Goal: Register for event/course

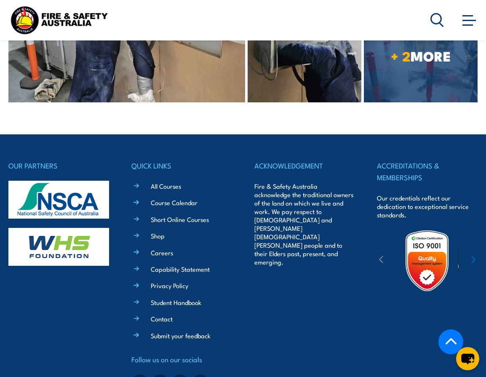
scroll to position [1018, 0]
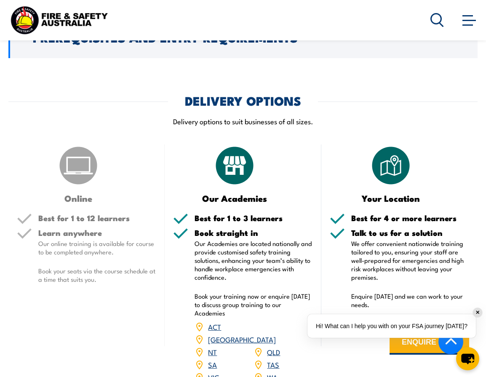
click at [194, 116] on p "Delivery options to suit businesses of all sizes." at bounding box center [242, 121] width 469 height 10
click at [195, 116] on p "Delivery options to suit businesses of all sizes." at bounding box center [242, 121] width 469 height 10
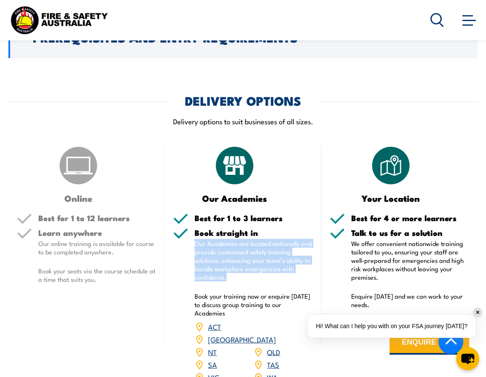
drag, startPoint x: 197, startPoint y: 236, endPoint x: 227, endPoint y: 268, distance: 44.1
click at [227, 268] on p "Our Academies are located nationally and provide customised safety training sol…" at bounding box center [254, 260] width 118 height 42
click at [229, 268] on p "Our Academies are located nationally and provide customised safety training sol…" at bounding box center [254, 260] width 118 height 42
drag, startPoint x: 236, startPoint y: 266, endPoint x: 193, endPoint y: 234, distance: 52.9
click at [193, 234] on div "Book straight in Our Academies are located nationally and provide customised sa…" at bounding box center [242, 312] width 139 height 166
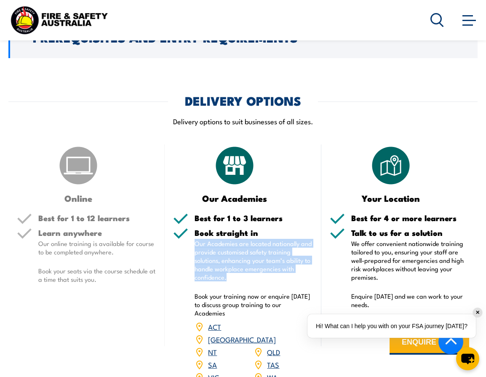
click at [229, 271] on p "Our Academies are located nationally and provide customised safety training sol…" at bounding box center [254, 260] width 118 height 42
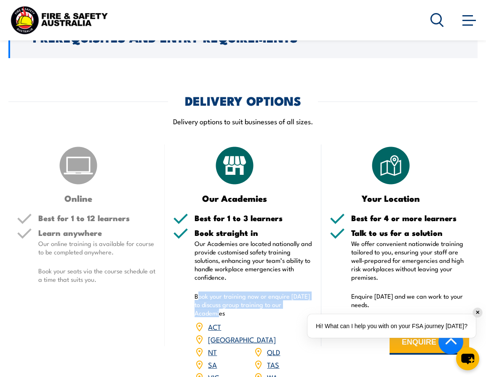
drag, startPoint x: 197, startPoint y: 287, endPoint x: 310, endPoint y: 294, distance: 112.7
click at [310, 294] on p "Book your training now or enquire [DATE] to discuss group training to our Acade…" at bounding box center [254, 304] width 118 height 25
click at [311, 293] on p "Book your training now or enquire [DATE] to discuss group training to our Acade…" at bounding box center [254, 304] width 118 height 25
drag, startPoint x: 311, startPoint y: 294, endPoint x: 188, endPoint y: 289, distance: 123.5
click at [188, 289] on div "Book straight in Our Academies are located nationally and provide customised sa…" at bounding box center [242, 312] width 139 height 166
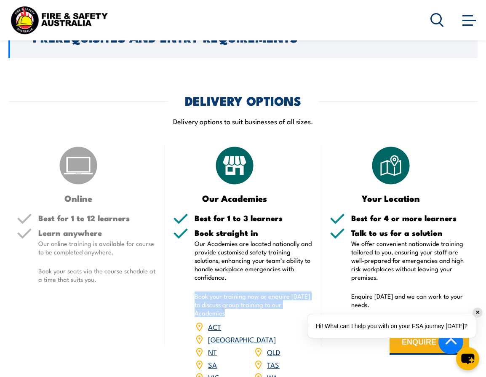
click at [216, 321] on link "ACT" at bounding box center [214, 326] width 13 height 10
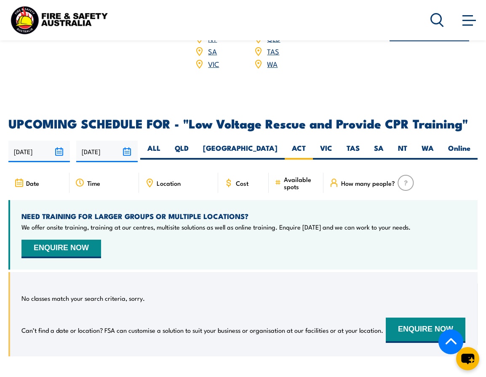
scroll to position [1377, 0]
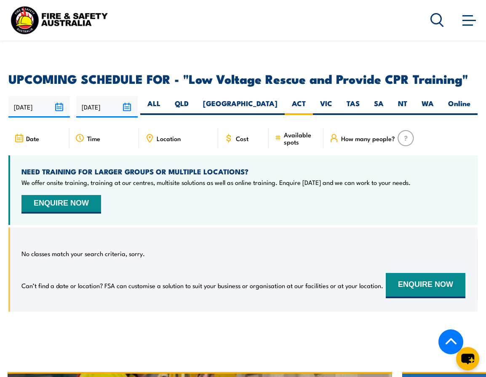
click at [37, 96] on input "[DATE]" at bounding box center [39, 106] width 62 height 21
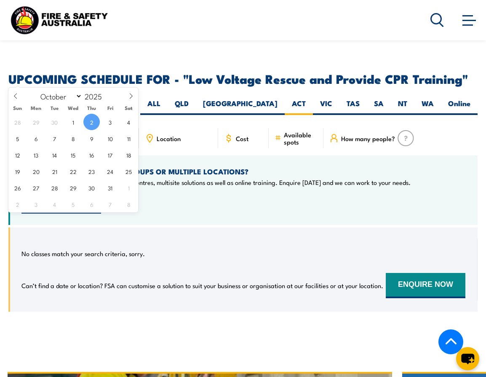
click at [331, 183] on div "NEED TRAINING FOR LARGER GROUPS OR MULTIPLE LOCATIONS? We offer onsite training…" at bounding box center [242, 190] width 469 height 70
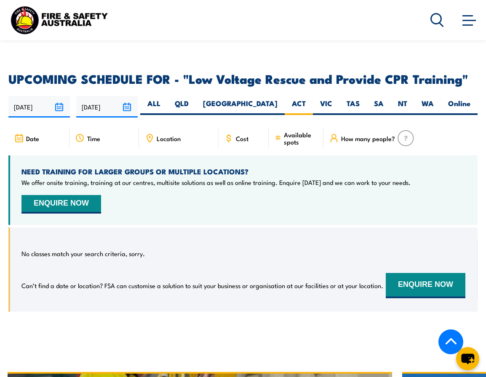
click at [123, 167] on h4 "NEED TRAINING FOR LARGER GROUPS OR MULTIPLE LOCATIONS?" at bounding box center [215, 171] width 389 height 9
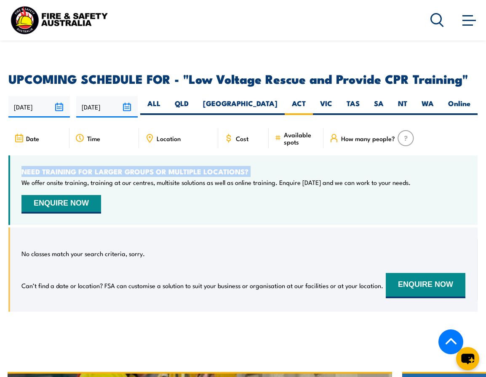
click at [123, 167] on h4 "NEED TRAINING FOR LARGER GROUPS OR MULTIPLE LOCATIONS?" at bounding box center [215, 171] width 389 height 9
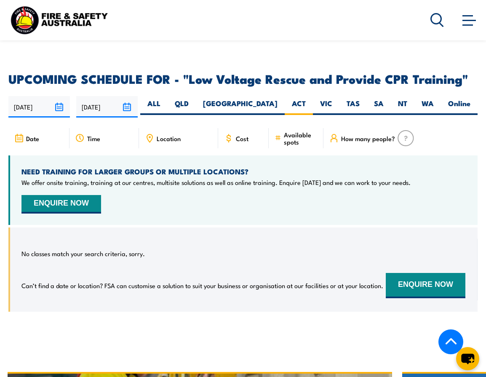
click at [117, 178] on p "We offer onsite training, training at our centres, multisite solutions as well …" at bounding box center [215, 182] width 389 height 8
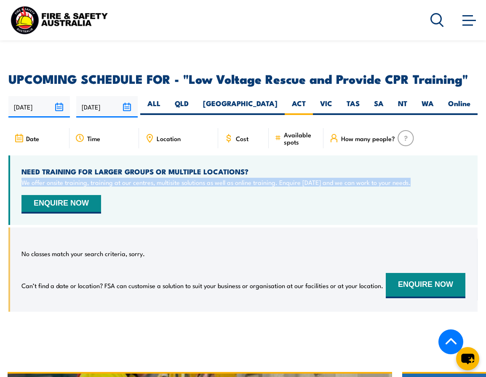
click at [117, 178] on p "We offer onsite training, training at our centres, multisite solutions as well …" at bounding box center [215, 182] width 389 height 8
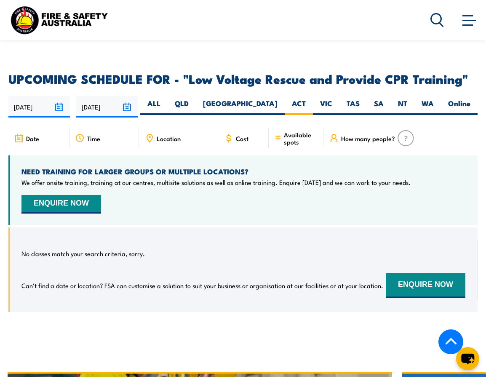
click at [99, 96] on input "[DATE]" at bounding box center [107, 106] width 62 height 21
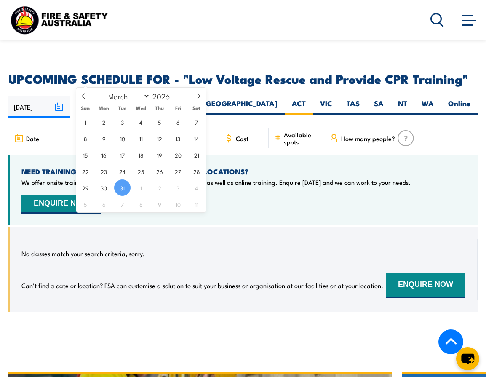
click at [295, 281] on p "Can’t find a date or location? FSA can customise a solution to suit your busine…" at bounding box center [202, 285] width 362 height 8
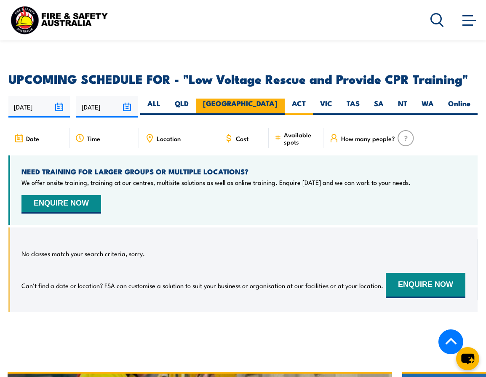
click at [269, 99] on label "[GEOGRAPHIC_DATA]" at bounding box center [240, 107] width 89 height 16
click at [278, 99] on input "[GEOGRAPHIC_DATA]" at bounding box center [280, 101] width 5 height 5
radio input "true"
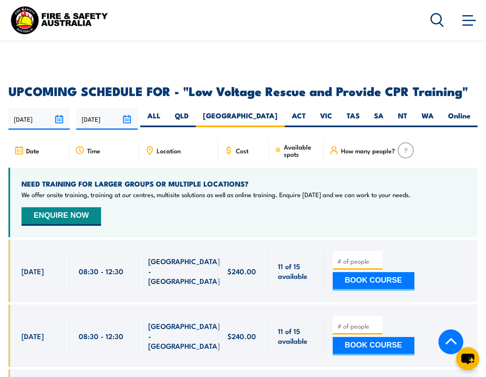
scroll to position [1250, 0]
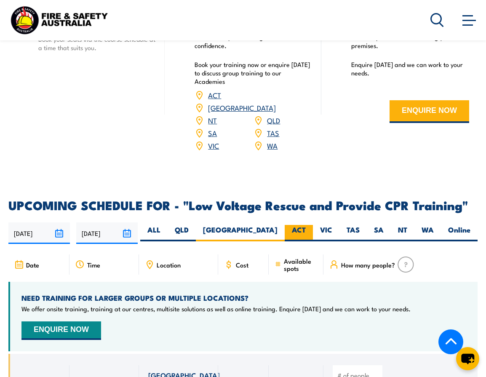
click at [300, 225] on label "ACT" at bounding box center [299, 233] width 28 height 16
click at [306, 225] on input "ACT" at bounding box center [308, 227] width 5 height 5
radio input "true"
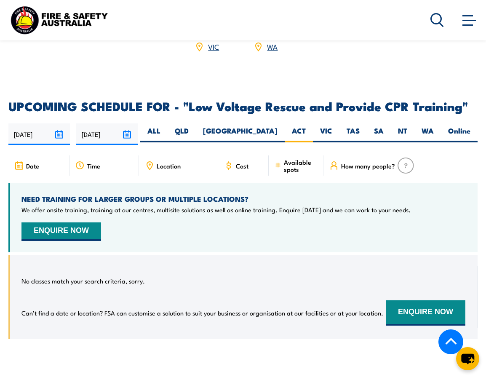
scroll to position [1334, 0]
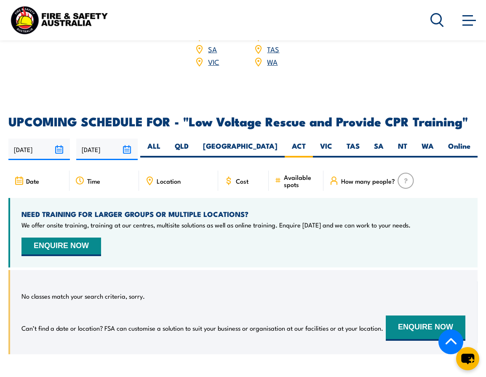
click at [161, 221] on p "We offer onsite training, training at our centres, multisite solutions as well …" at bounding box center [215, 225] width 389 height 8
click at [162, 221] on p "We offer onsite training, training at our centres, multisite solutions as well …" at bounding box center [215, 225] width 389 height 8
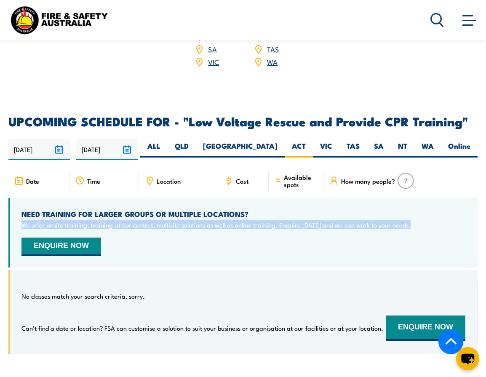
click at [162, 221] on p "We offer onsite training, training at our centres, multisite solutions as well …" at bounding box center [215, 225] width 389 height 8
click at [185, 221] on p "We offer onsite training, training at our centres, multisite solutions as well …" at bounding box center [215, 225] width 389 height 8
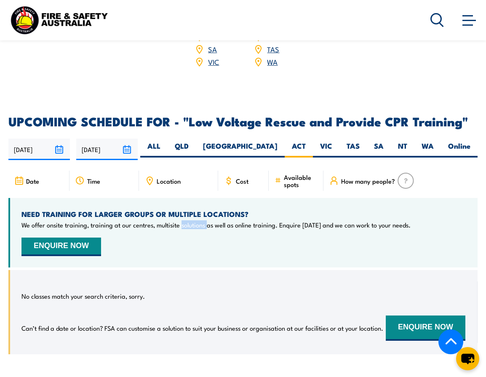
click at [185, 221] on p "We offer onsite training, training at our centres, multisite solutions as well …" at bounding box center [215, 225] width 389 height 8
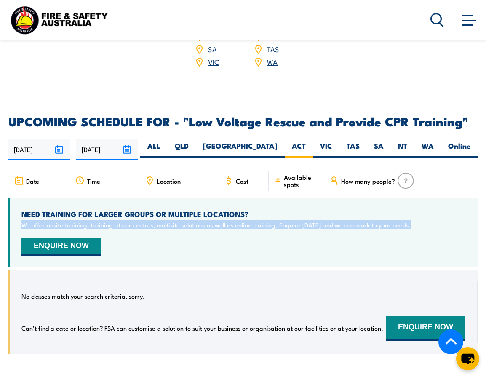
click at [185, 221] on p "We offer onsite training, training at our centres, multisite solutions as well …" at bounding box center [215, 225] width 389 height 8
click at [175, 221] on p "We offer onsite training, training at our centres, multisite solutions as well …" at bounding box center [215, 225] width 389 height 8
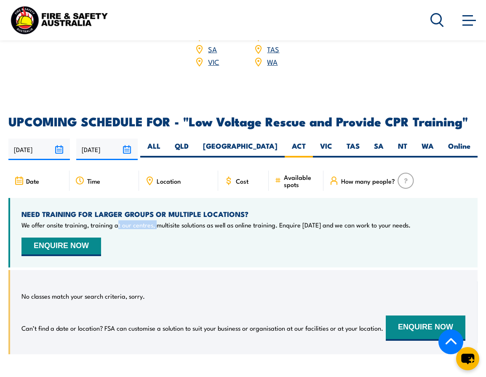
drag, startPoint x: 118, startPoint y: 196, endPoint x: 155, endPoint y: 196, distance: 37.9
click at [155, 221] on p "We offer onsite training, training at our centres, multisite solutions as well …" at bounding box center [215, 225] width 389 height 8
click at [109, 199] on div "NEED TRAINING FOR LARGER GROUPS OR MULTIPLE LOCATIONS? We offer onsite training…" at bounding box center [242, 233] width 469 height 70
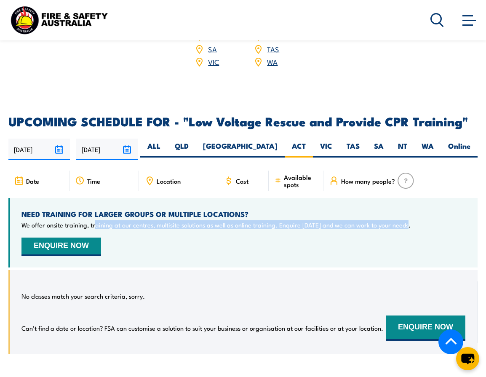
drag, startPoint x: 94, startPoint y: 198, endPoint x: 431, endPoint y: 195, distance: 336.7
click at [431, 198] on div "NEED TRAINING FOR LARGER GROUPS OR MULTIPLE LOCATIONS? We offer onsite training…" at bounding box center [242, 233] width 469 height 70
click at [418, 198] on div "NEED TRAINING FOR LARGER GROUPS OR MULTIPLE LOCATIONS? We offer onsite training…" at bounding box center [242, 233] width 469 height 70
click at [408, 198] on div "NEED TRAINING FOR LARGER GROUPS OR MULTIPLE LOCATIONS? We offer onsite training…" at bounding box center [242, 233] width 469 height 70
click at [406, 221] on p "We offer onsite training, training at our centres, multisite solutions as well …" at bounding box center [215, 225] width 389 height 8
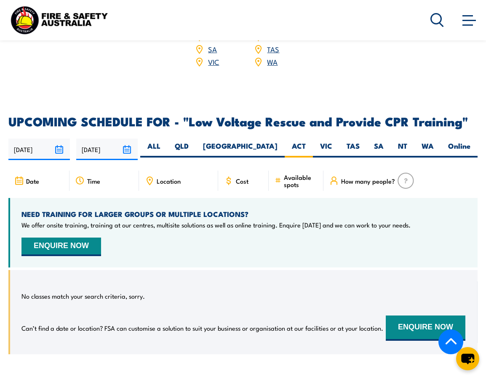
click at [403, 221] on p "We offer onsite training, training at our centres, multisite solutions as well …" at bounding box center [215, 225] width 389 height 8
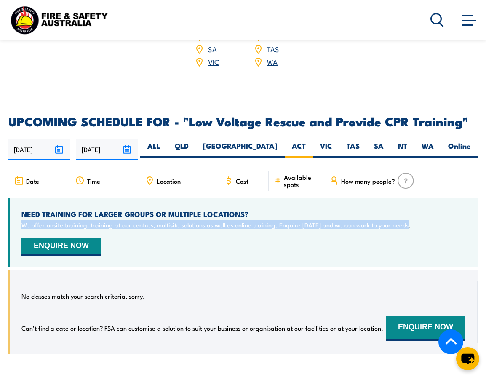
drag, startPoint x: 403, startPoint y: 194, endPoint x: 18, endPoint y: 195, distance: 385.1
click at [18, 198] on div "NEED TRAINING FOR LARGER GROUPS OR MULTIPLE LOCATIONS? We offer onsite training…" at bounding box center [242, 233] width 469 height 70
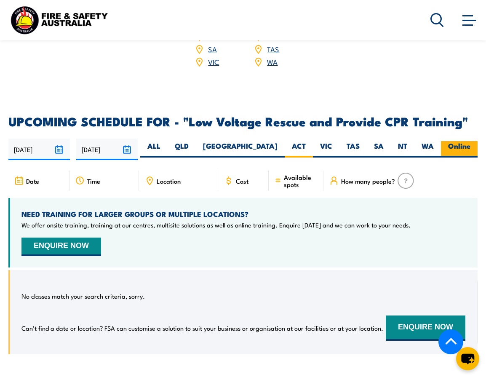
click at [464, 141] on label "Online" at bounding box center [459, 149] width 37 height 16
click at [471, 141] on input "Online" at bounding box center [473, 143] width 5 height 5
radio input "true"
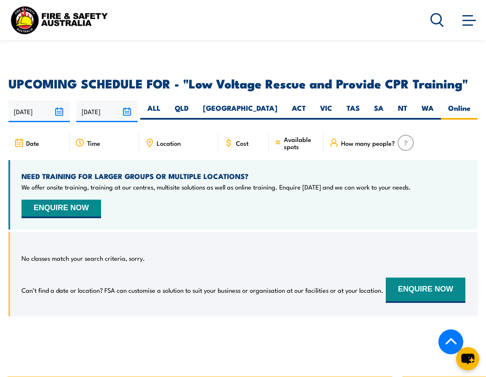
scroll to position [1292, 0]
